Goal: Task Accomplishment & Management: Use online tool/utility

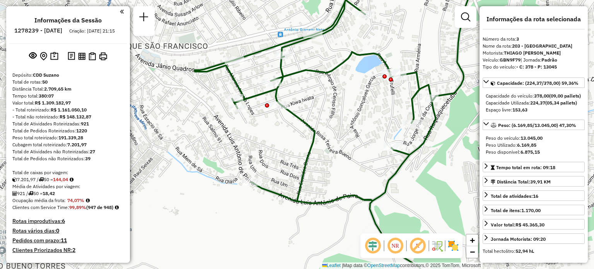
select select "**********"
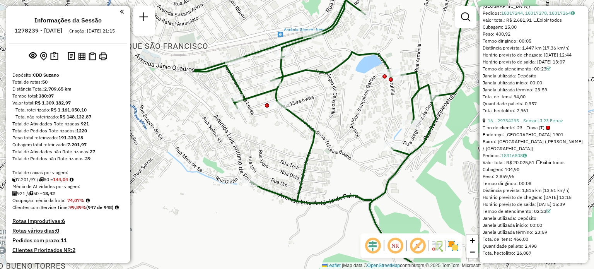
scroll to position [2487, 0]
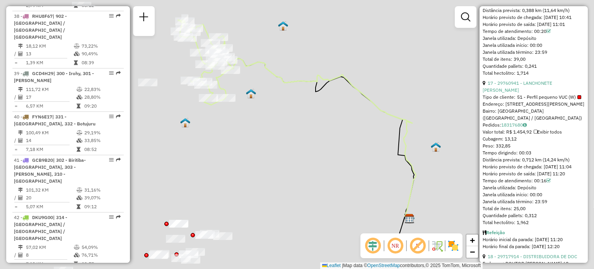
scroll to position [2418, 0]
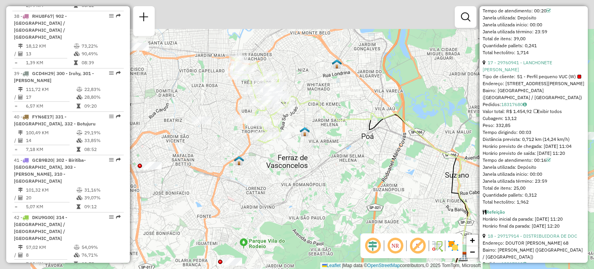
drag, startPoint x: 278, startPoint y: 95, endPoint x: 332, endPoint y: 133, distance: 65.8
click at [332, 133] on div "Janela de atendimento Grade de atendimento Capacidade Transportadoras Veículos …" at bounding box center [297, 134] width 594 height 269
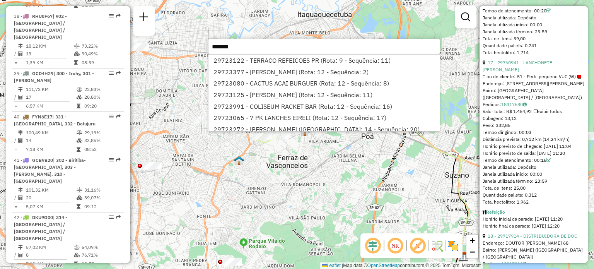
type input "********"
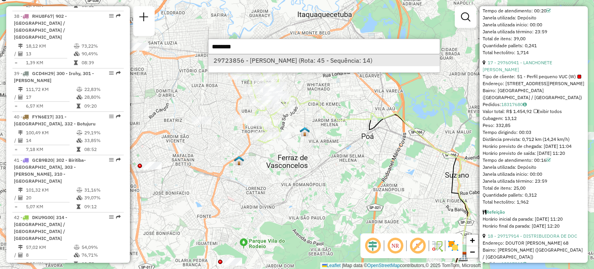
click at [241, 61] on li "29723856 - [PERSON_NAME] (Rota: 45 - Sequência: 14)" at bounding box center [323, 61] width 231 height 12
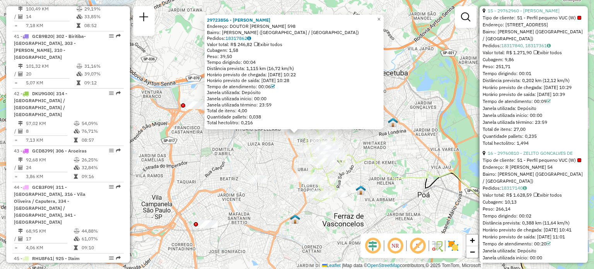
scroll to position [2186, 0]
drag, startPoint x: 525, startPoint y: 153, endPoint x: 534, endPoint y: 155, distance: 8.6
click at [534, 76] on div "Tempo dirigindo: 00:01" at bounding box center [533, 72] width 102 height 7
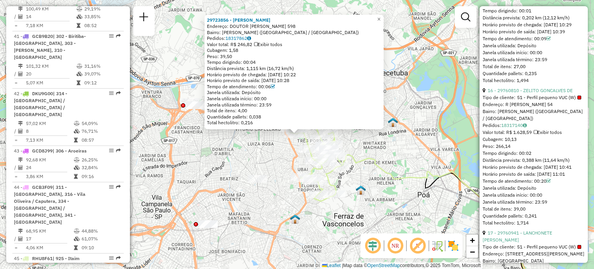
scroll to position [2302, 0]
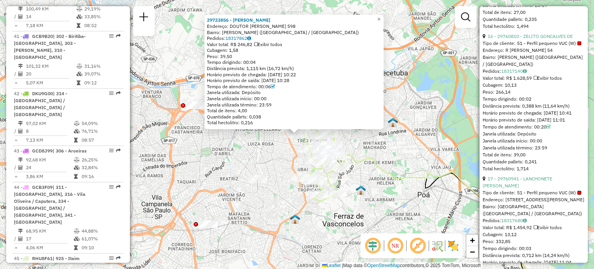
drag, startPoint x: 520, startPoint y: 189, endPoint x: 532, endPoint y: 186, distance: 12.2
click at [532, 102] on div "Tempo dirigindo: 00:02" at bounding box center [533, 98] width 102 height 7
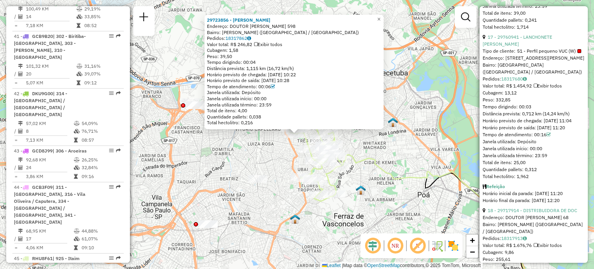
scroll to position [2456, 0]
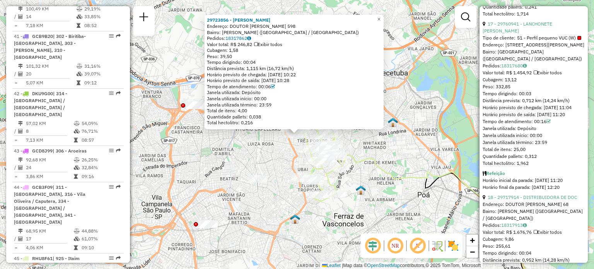
click at [535, 97] on div "Tempo dirigindo: 00:03" at bounding box center [533, 93] width 102 height 7
